Goal: Task Accomplishment & Management: Manage account settings

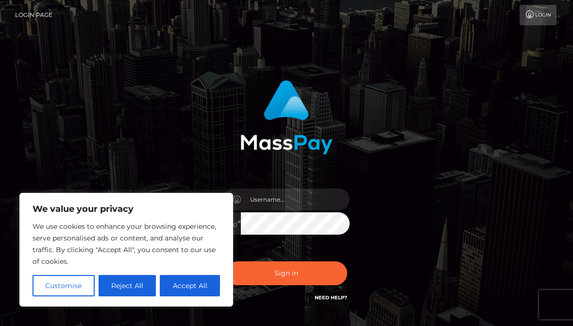
click at [200, 284] on button "Accept All" at bounding box center [190, 285] width 60 height 21
checkbox input "true"
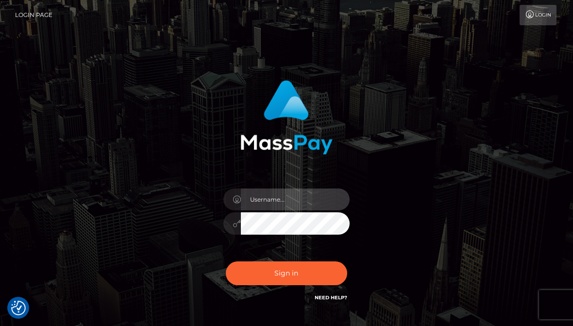
click at [300, 197] on input "text" at bounding box center [295, 199] width 109 height 22
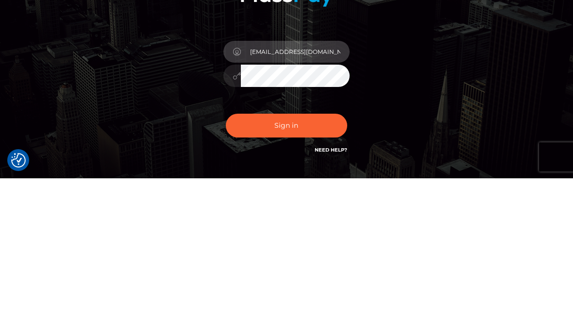
type input "[EMAIL_ADDRESS][DOMAIN_NAME]"
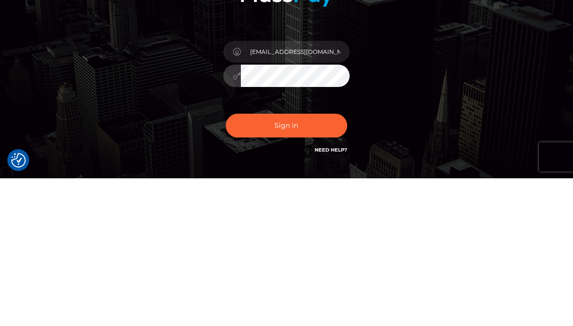
click at [449, 73] on div "[EMAIL_ADDRESS][DOMAIN_NAME] Sign in" at bounding box center [286, 196] width 466 height 247
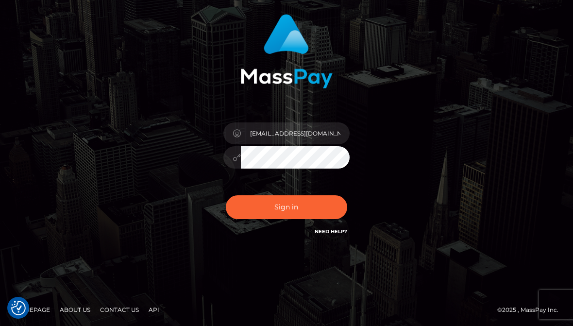
click at [313, 203] on button "Sign in" at bounding box center [286, 207] width 121 height 24
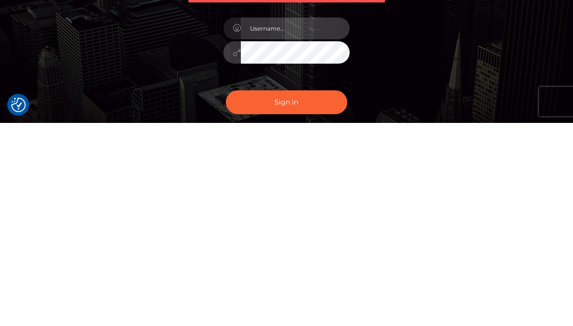
click at [292, 220] on input "text" at bounding box center [295, 231] width 109 height 22
type input "[EMAIL_ADDRESS][DOMAIN_NAME]"
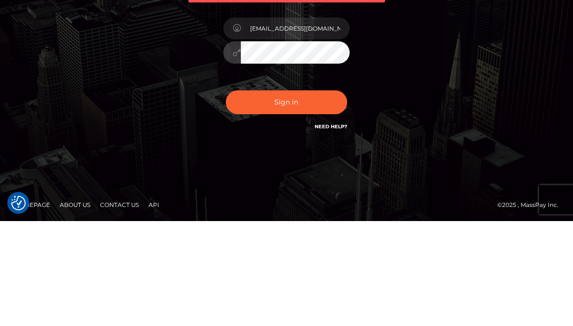
click at [316, 195] on button "Sign in" at bounding box center [286, 207] width 121 height 24
